Goal: Information Seeking & Learning: Find specific fact

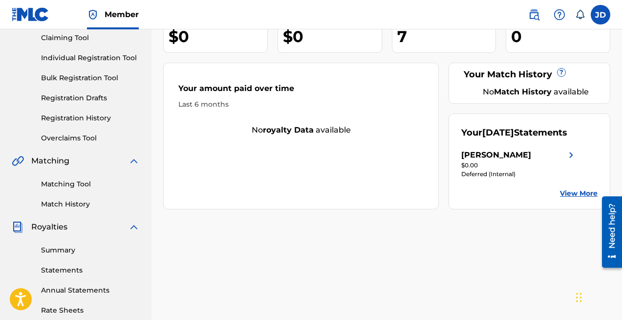
scroll to position [116, 0]
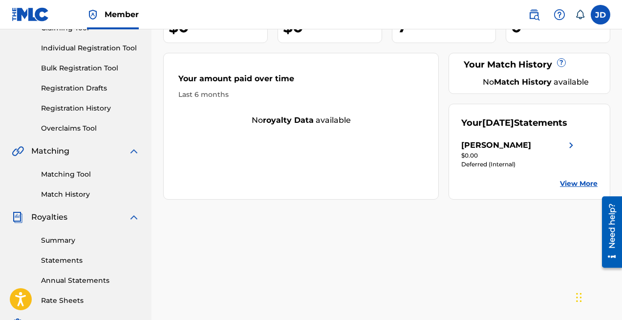
click at [566, 151] on img at bounding box center [572, 145] width 12 height 12
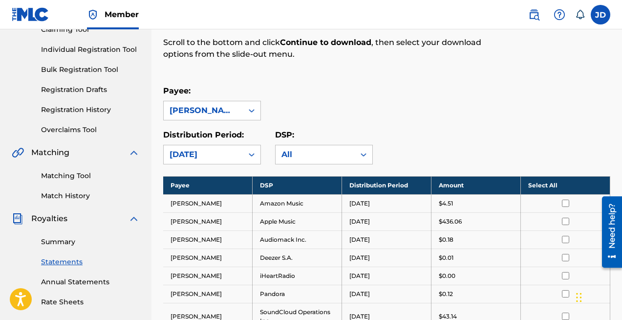
scroll to position [220, 0]
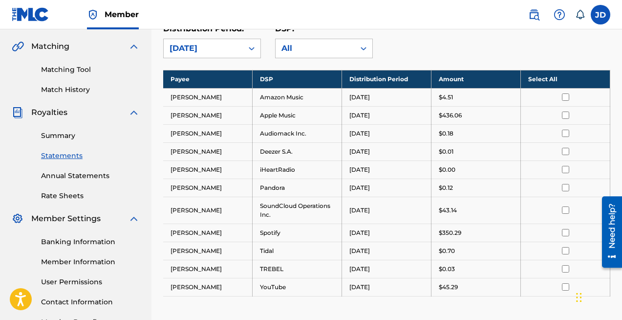
click at [567, 116] on input "checkbox" at bounding box center [565, 114] width 7 height 7
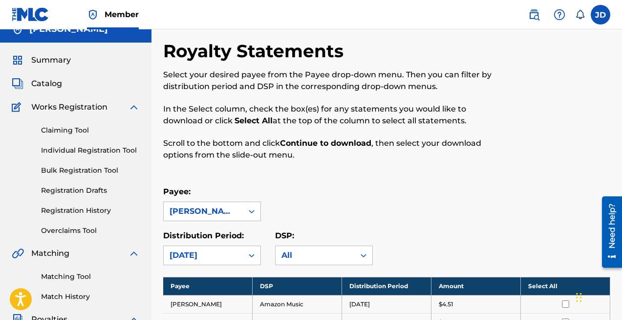
scroll to position [0, 0]
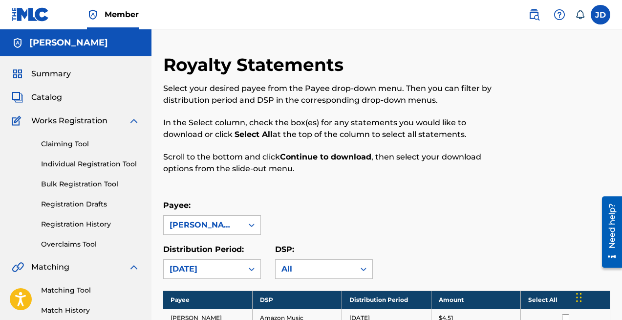
click at [38, 19] on img at bounding box center [31, 14] width 38 height 14
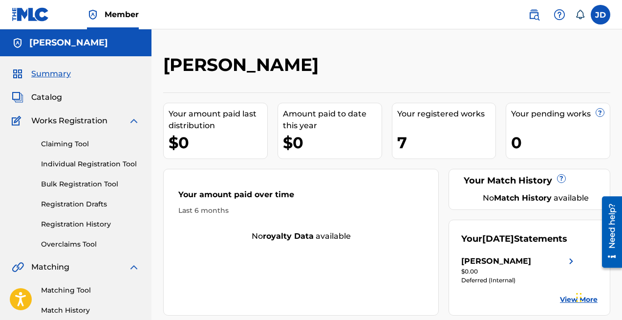
click at [526, 267] on div "[PERSON_NAME]" at bounding box center [496, 261] width 70 height 12
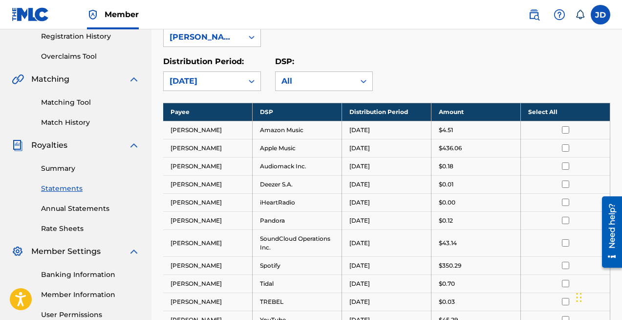
scroll to position [262, 0]
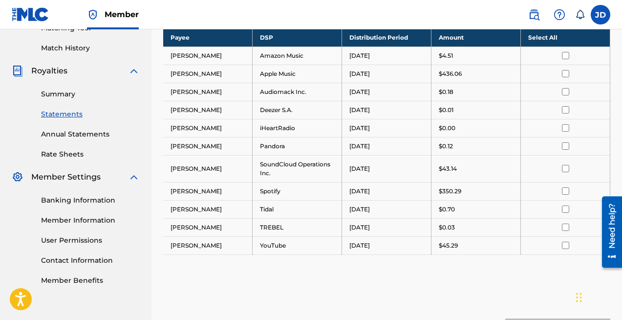
click at [76, 113] on link "Statements" at bounding box center [90, 114] width 99 height 10
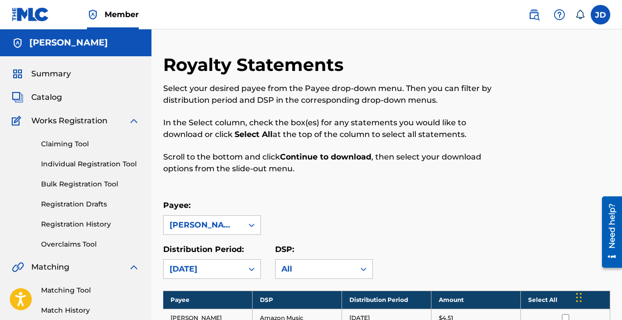
click at [40, 6] on link at bounding box center [31, 14] width 38 height 29
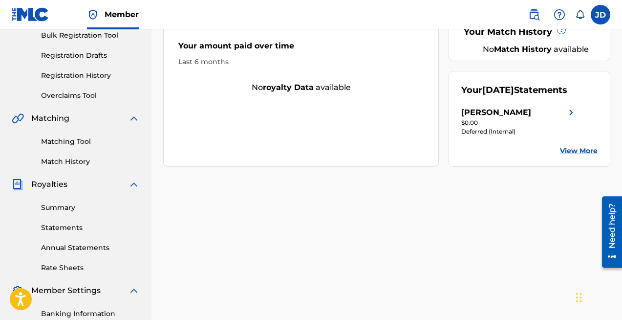
scroll to position [164, 0]
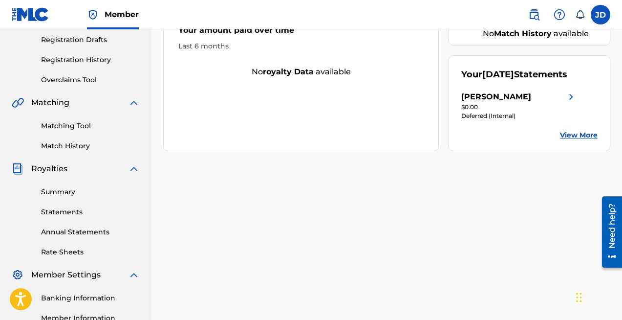
click at [75, 193] on link "Summary" at bounding box center [90, 192] width 99 height 10
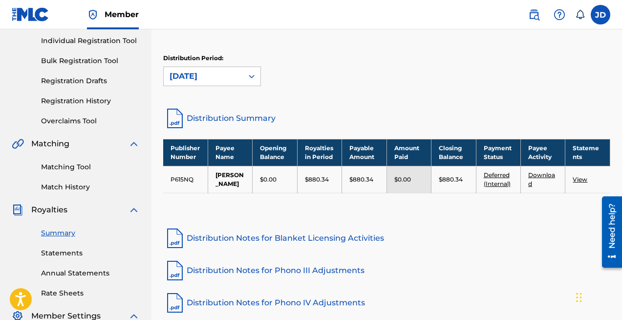
scroll to position [153, 0]
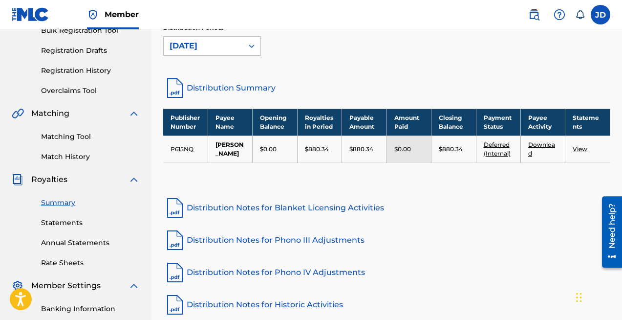
click at [502, 155] on link "Deferred (Internal)" at bounding box center [497, 149] width 27 height 16
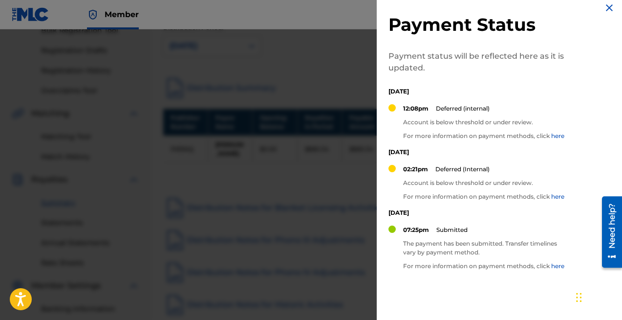
scroll to position [0, 0]
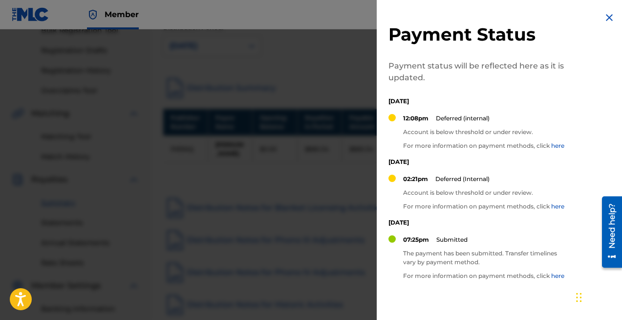
click at [556, 146] on link "here" at bounding box center [557, 145] width 13 height 7
click at [164, 49] on div at bounding box center [311, 189] width 622 height 320
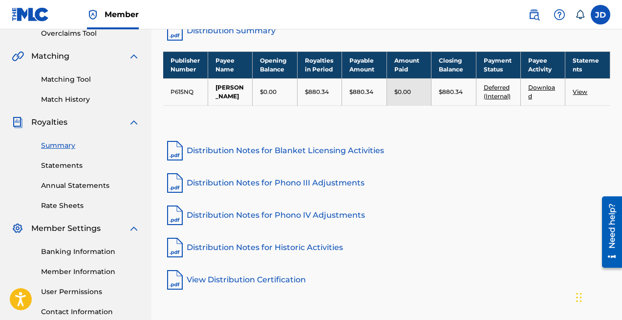
scroll to position [286, 0]
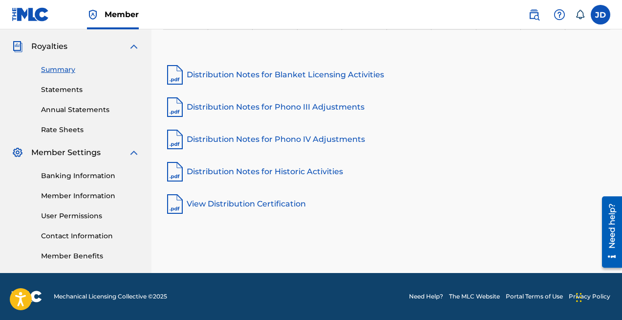
click at [94, 191] on link "Member Information" at bounding box center [90, 196] width 99 height 10
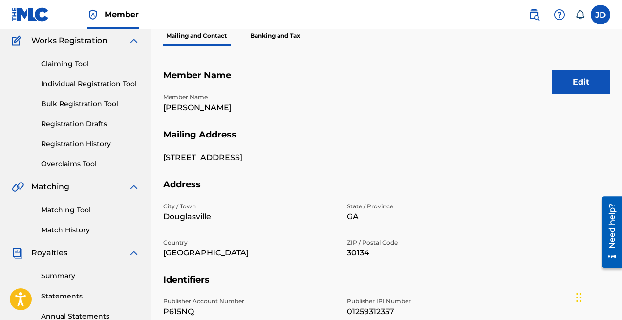
scroll to position [78, 0]
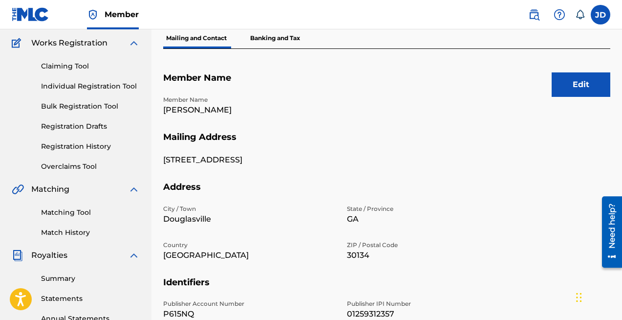
click at [579, 93] on button "Edit" at bounding box center [581, 84] width 59 height 24
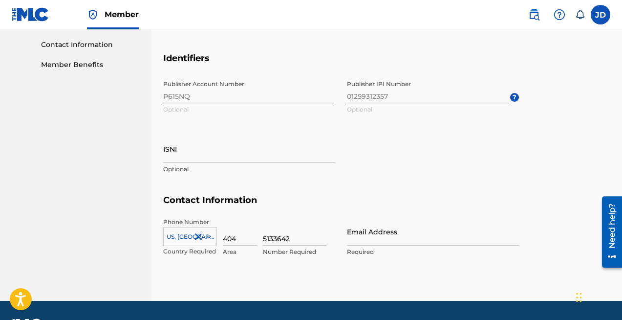
scroll to position [480, 0]
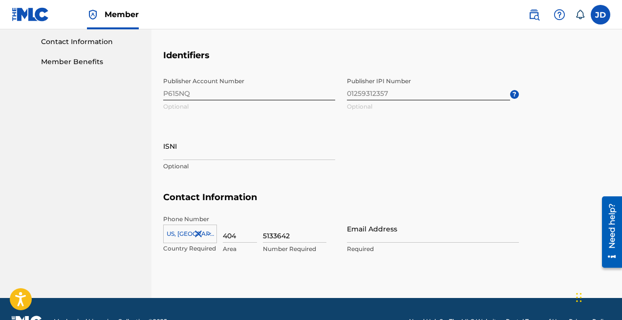
click at [378, 237] on input "Email Address" at bounding box center [433, 229] width 172 height 28
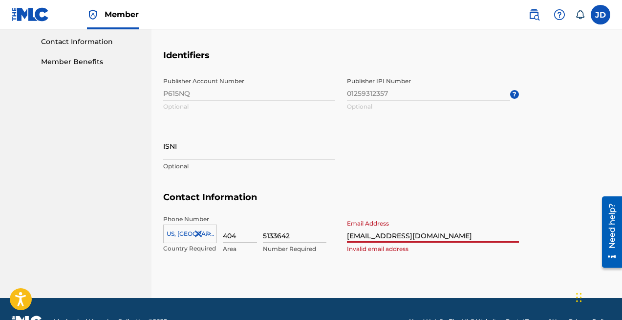
type input "mxrt4lity@gmail.com"
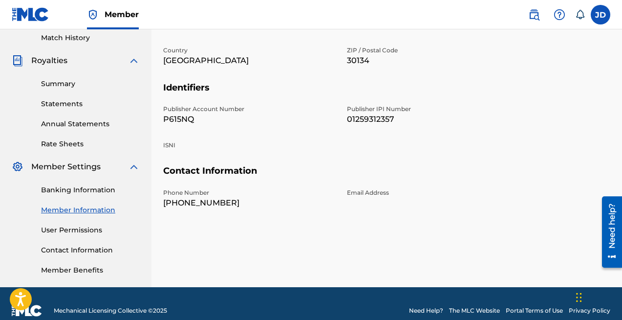
scroll to position [264, 0]
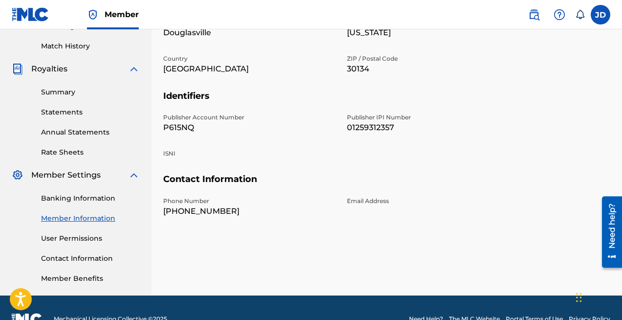
click at [383, 210] on div "Email Address" at bounding box center [433, 206] width 172 height 21
click at [381, 194] on h5 "Contact Information" at bounding box center [386, 185] width 447 height 23
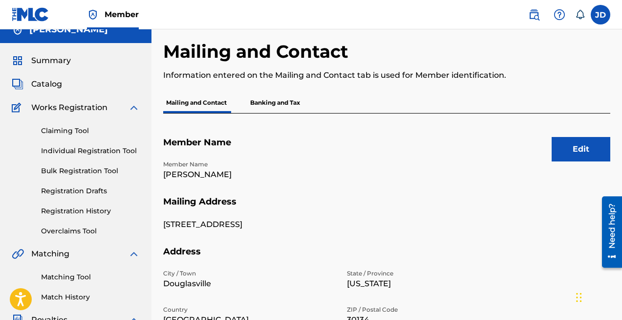
scroll to position [0, 0]
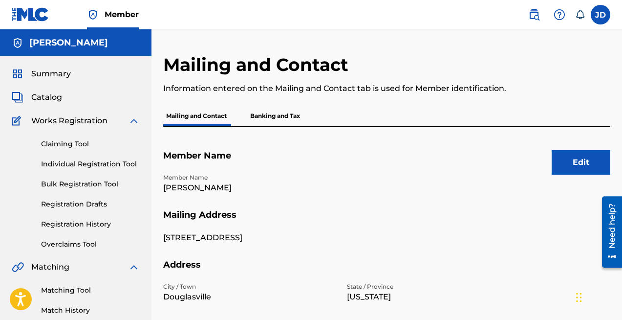
click at [556, 166] on button "Edit" at bounding box center [581, 162] width 59 height 24
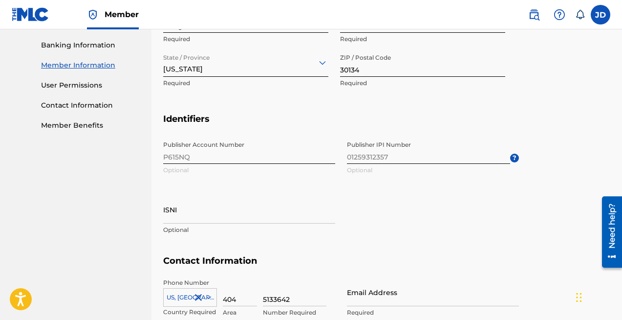
scroll to position [505, 0]
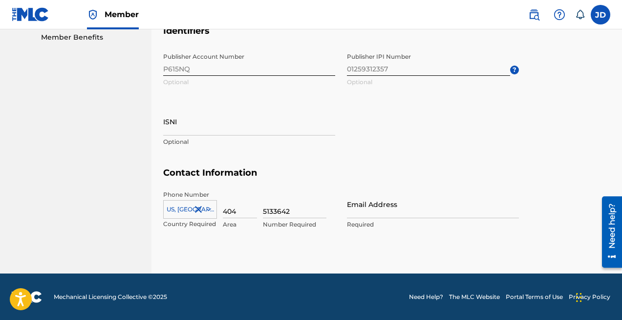
click at [417, 207] on input "Email Address" at bounding box center [433, 204] width 172 height 28
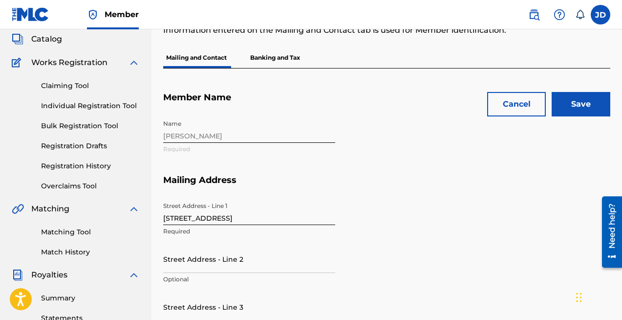
scroll to position [0, 0]
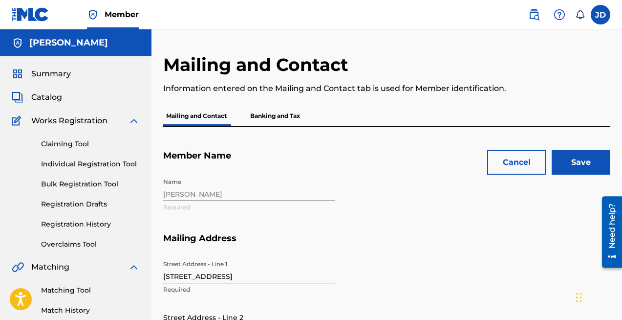
type input "mxrt4lity@gmail.com"
click at [583, 160] on input "Save" at bounding box center [581, 162] width 59 height 24
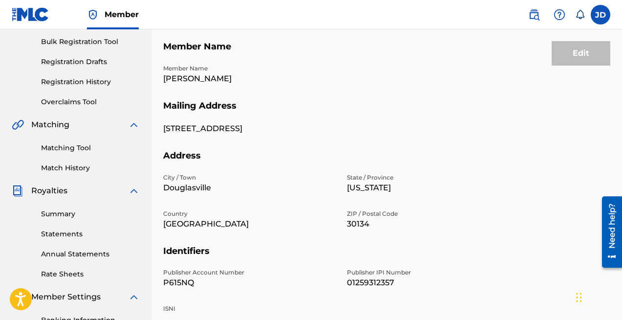
scroll to position [286, 0]
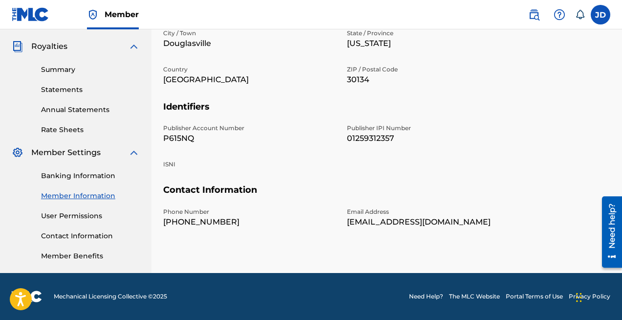
click at [63, 231] on link "Contact Information" at bounding box center [90, 236] width 99 height 10
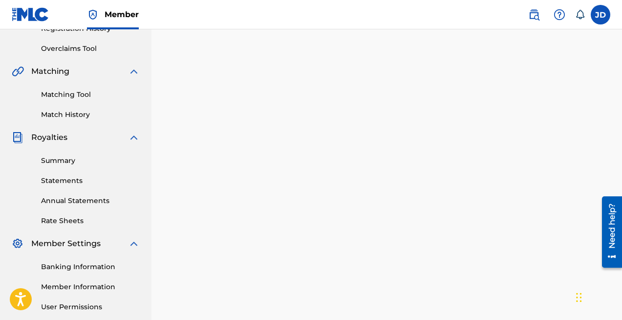
scroll to position [286, 0]
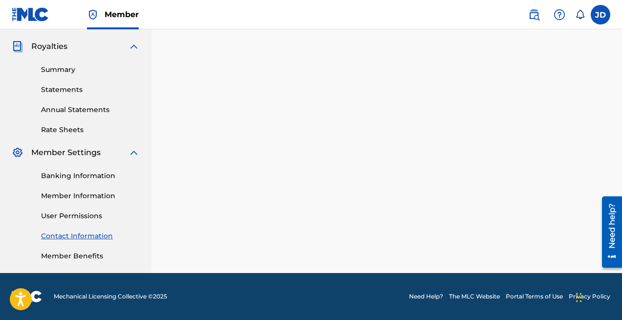
click at [80, 255] on link "Member Benefits" at bounding box center [90, 256] width 99 height 10
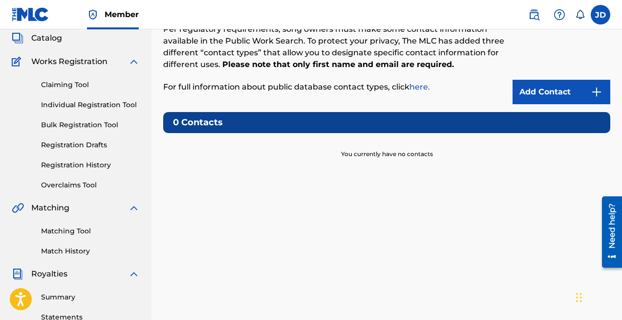
scroll to position [0, 0]
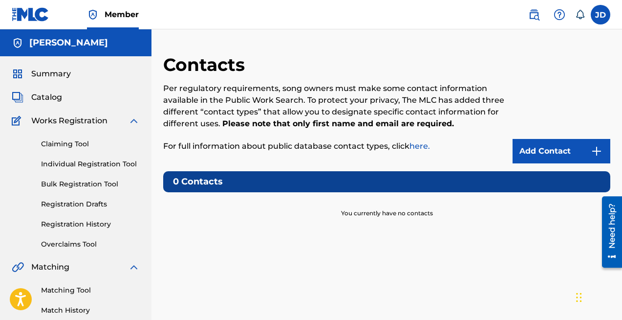
click at [50, 97] on span "Catalog" at bounding box center [46, 97] width 31 height 12
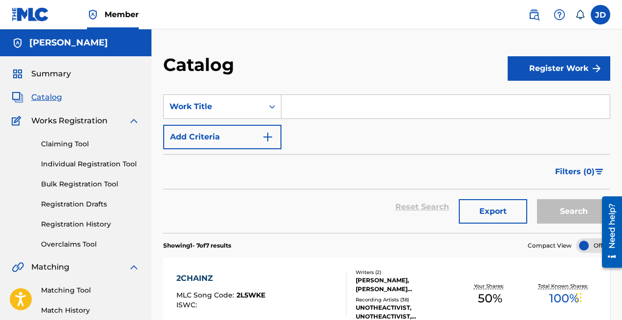
click at [61, 71] on span "Summary" at bounding box center [51, 74] width 40 height 12
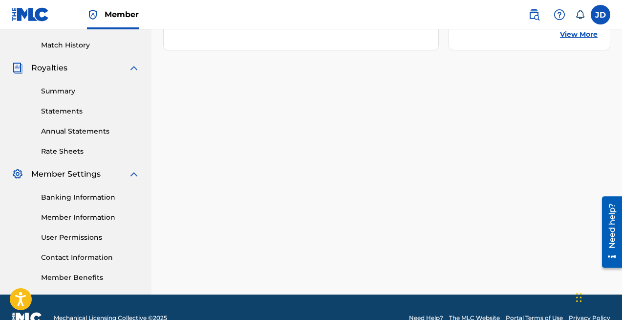
scroll to position [286, 0]
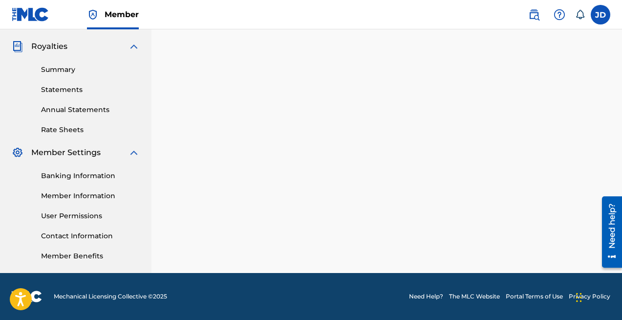
click at [601, 23] on label at bounding box center [601, 15] width 20 height 20
click at [601, 15] on input "JD Jostin Dorsainvil kdorsainvil06@gmail.com Notification Preferences Profile L…" at bounding box center [601, 15] width 0 height 0
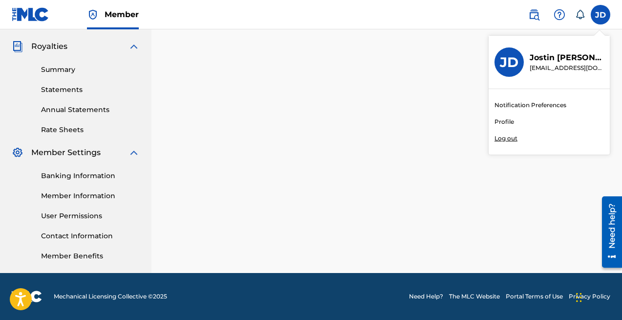
click at [550, 54] on p "Jostin Dorsainvil" at bounding box center [567, 58] width 74 height 12
click at [601, 15] on input "JD Jostin Dorsainvil kdorsainvil06@gmail.com Notification Preferences Profile L…" at bounding box center [601, 15] width 0 height 0
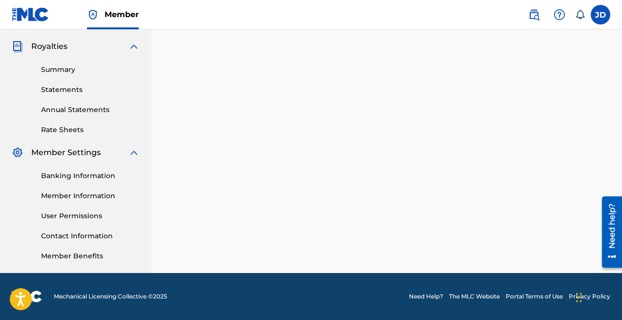
click at [83, 179] on link "Banking Information" at bounding box center [90, 176] width 99 height 10
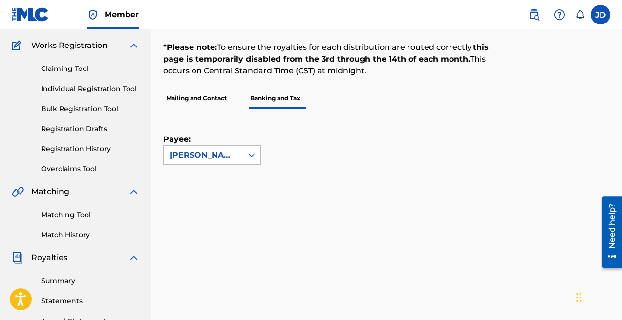
scroll to position [84, 0]
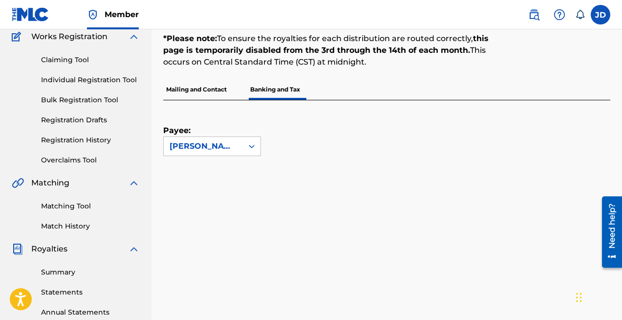
click at [198, 88] on p "Mailing and Contact" at bounding box center [196, 89] width 66 height 21
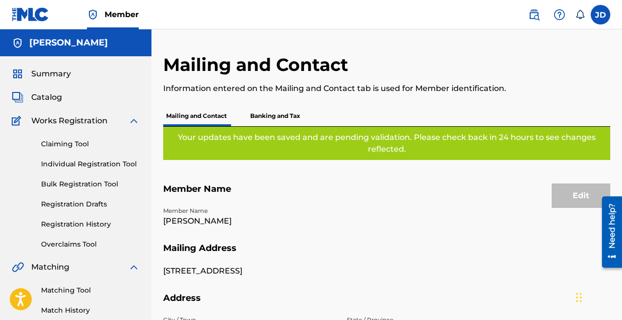
click at [280, 111] on p "Banking and Tax" at bounding box center [275, 116] width 56 height 21
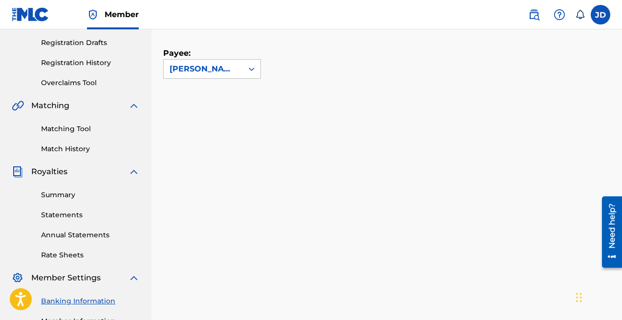
scroll to position [198, 0]
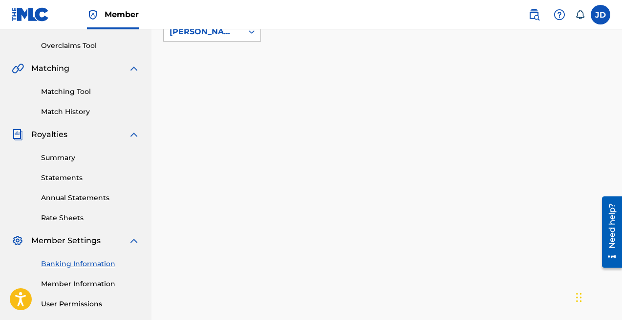
click at [77, 282] on link "Member Information" at bounding box center [90, 284] width 99 height 10
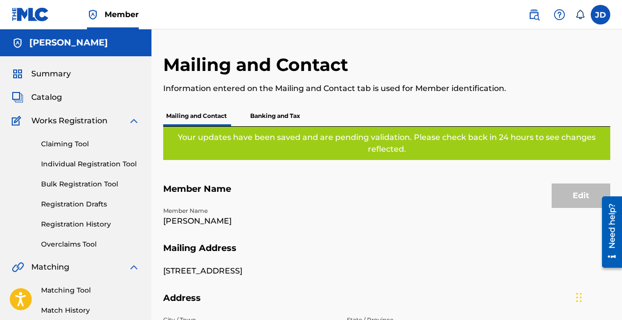
click at [292, 110] on p "Banking and Tax" at bounding box center [275, 116] width 56 height 21
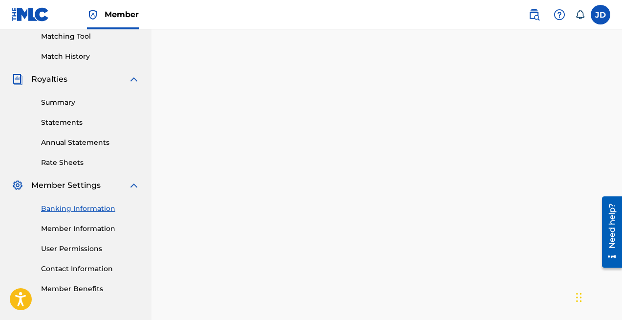
scroll to position [312, 0]
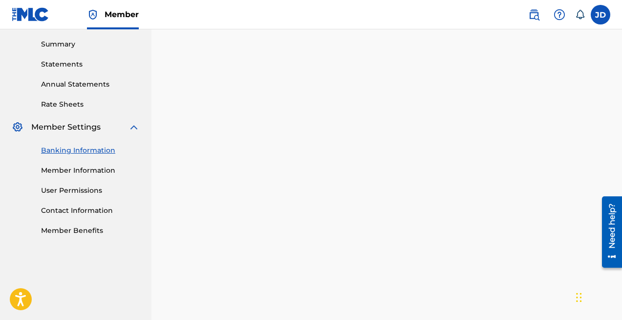
click at [93, 211] on link "Contact Information" at bounding box center [90, 210] width 99 height 10
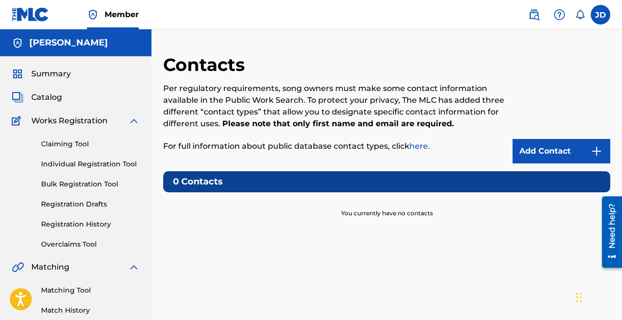
click at [53, 71] on span "Summary" at bounding box center [51, 74] width 40 height 12
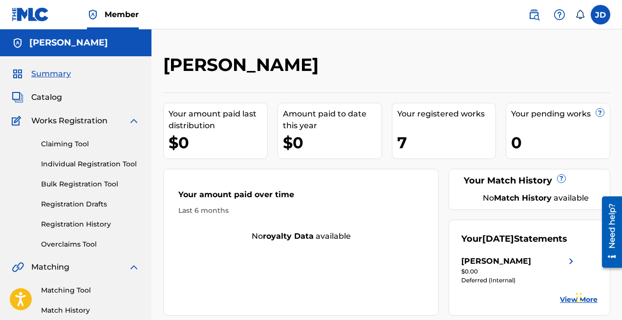
click at [91, 143] on link "Claiming Tool" at bounding box center [90, 144] width 99 height 10
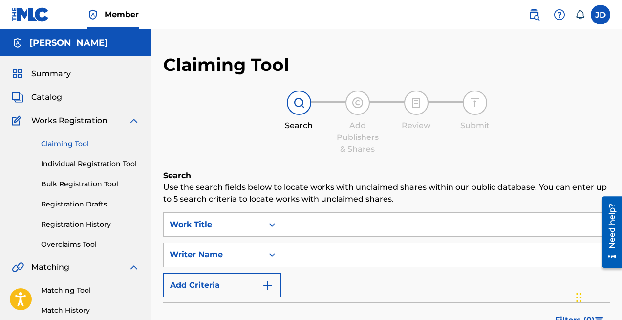
scroll to position [57, 0]
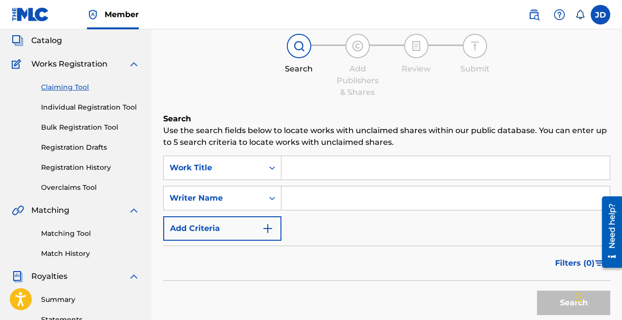
click at [97, 110] on link "Individual Registration Tool" at bounding box center [90, 107] width 99 height 10
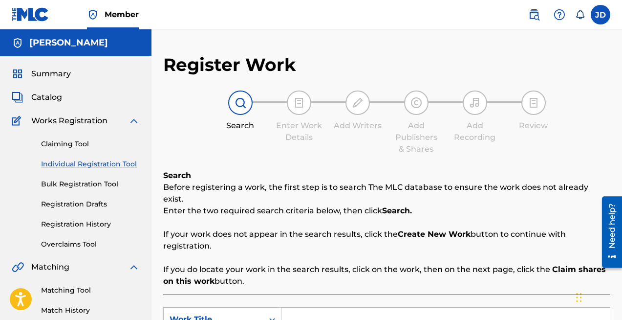
click at [117, 182] on link "Bulk Registration Tool" at bounding box center [90, 184] width 99 height 10
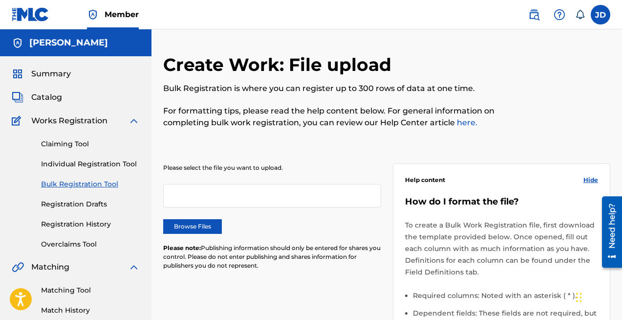
click at [100, 155] on div "Claiming Tool Individual Registration Tool Bulk Registration Tool Registration …" at bounding box center [76, 188] width 128 height 123
click at [100, 161] on link "Individual Registration Tool" at bounding box center [90, 164] width 99 height 10
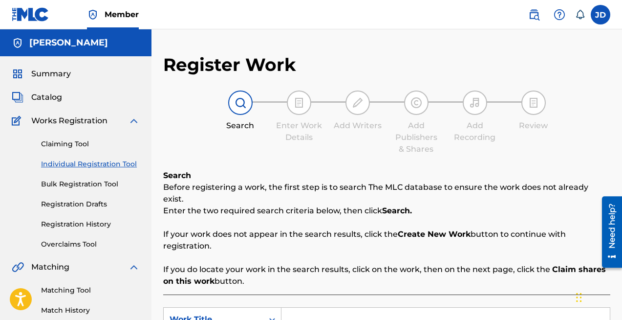
click at [103, 199] on link "Registration Drafts" at bounding box center [90, 204] width 99 height 10
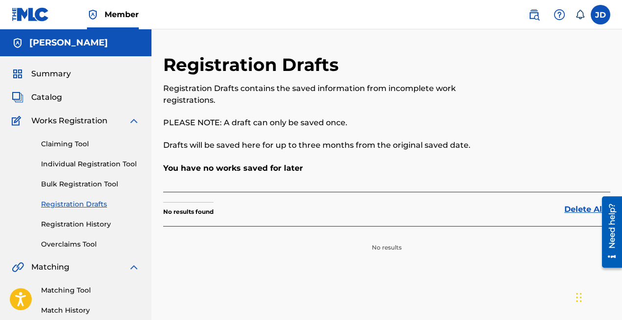
click at [89, 223] on link "Registration History" at bounding box center [90, 224] width 99 height 10
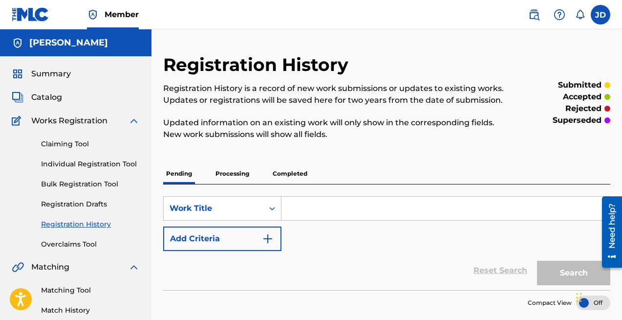
click at [94, 164] on link "Individual Registration Tool" at bounding box center [90, 164] width 99 height 10
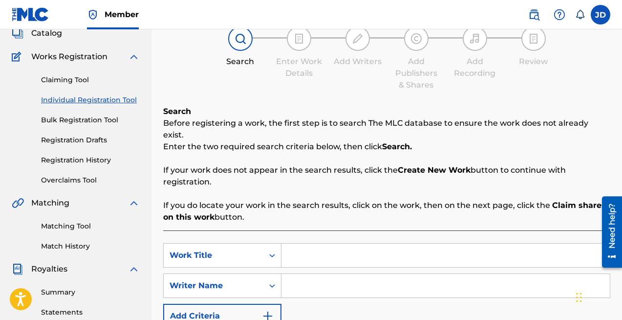
scroll to position [84, 0]
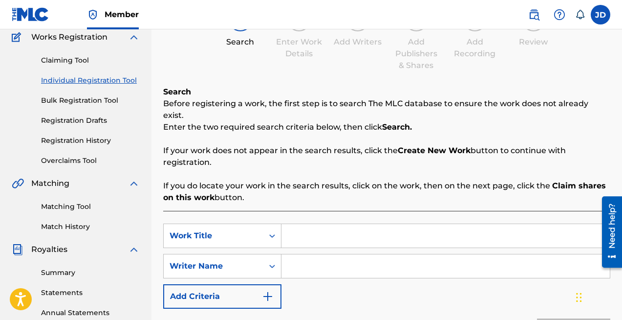
click at [87, 157] on link "Overclaims Tool" at bounding box center [90, 160] width 99 height 10
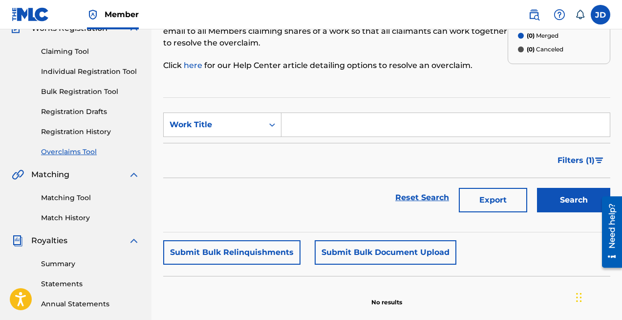
scroll to position [110, 0]
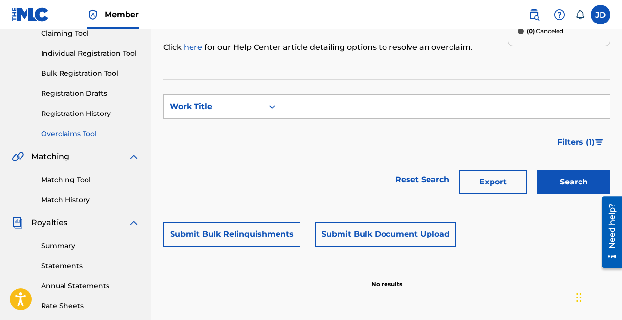
click at [81, 176] on link "Matching Tool" at bounding box center [90, 179] width 99 height 10
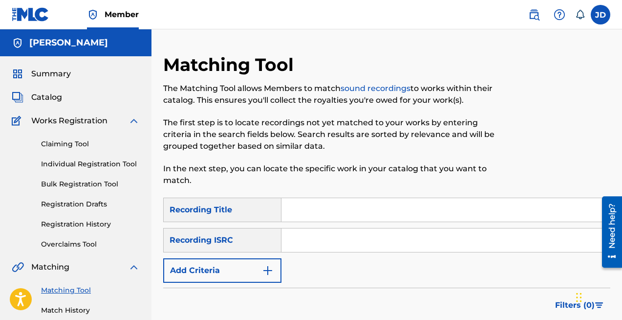
click at [78, 305] on link "Match History" at bounding box center [90, 310] width 99 height 10
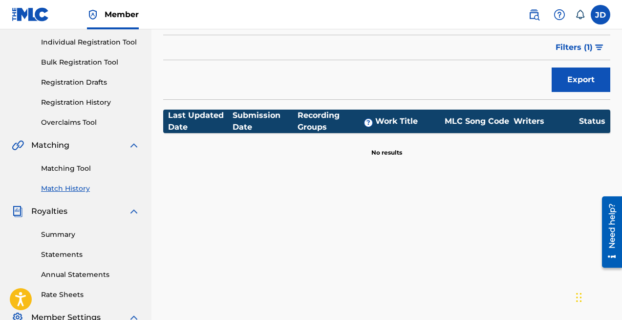
scroll to position [136, 0]
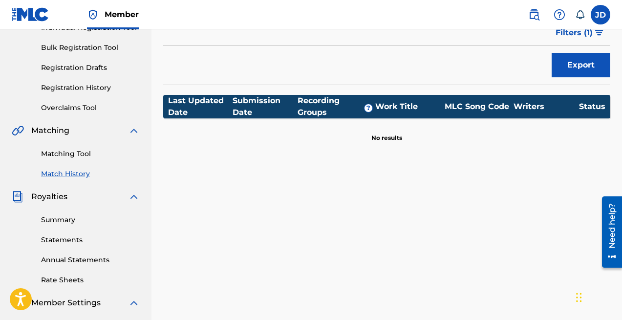
click at [68, 228] on div "Summary Statements Annual Statements Rate Sheets" at bounding box center [76, 243] width 128 height 83
click at [68, 226] on div "Summary Statements Annual Statements Rate Sheets" at bounding box center [76, 243] width 128 height 83
click at [68, 223] on link "Summary" at bounding box center [90, 220] width 99 height 10
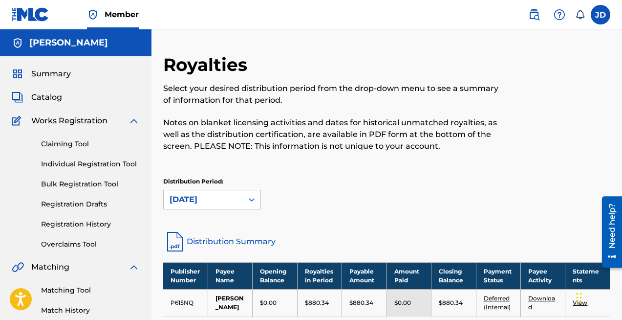
click at [609, 221] on div "Need help?" at bounding box center [612, 225] width 13 height 45
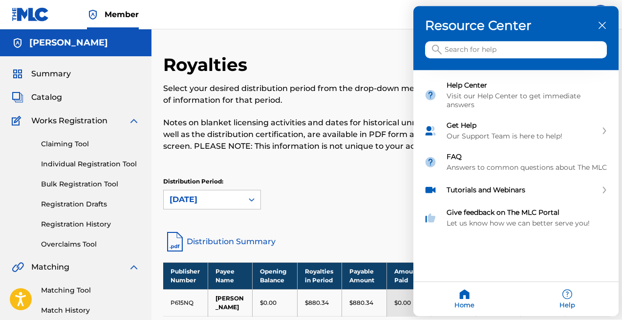
click at [484, 49] on input "Search for help" at bounding box center [516, 50] width 182 height 17
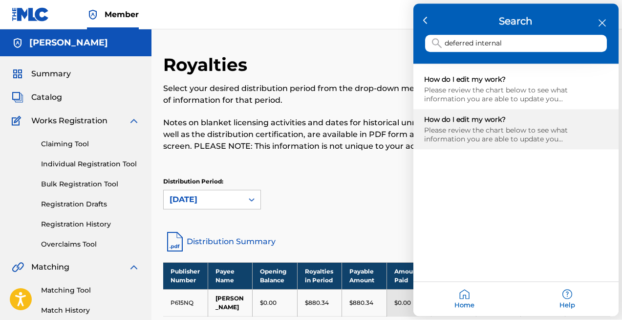
type input "deferred internal"
click at [560, 113] on div "How do I edit my work? Please review the chart below to see what information yo…" at bounding box center [515, 129] width 205 height 40
